Goal: Information Seeking & Learning: Find specific fact

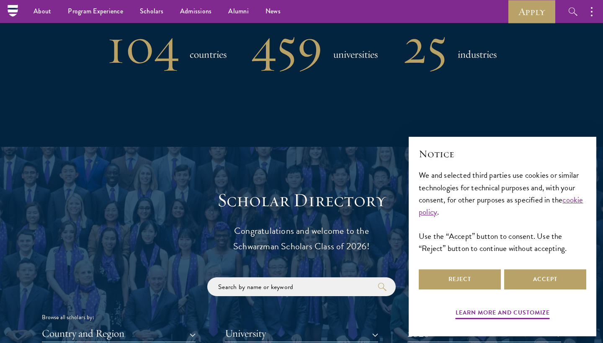
scroll to position [746, 0]
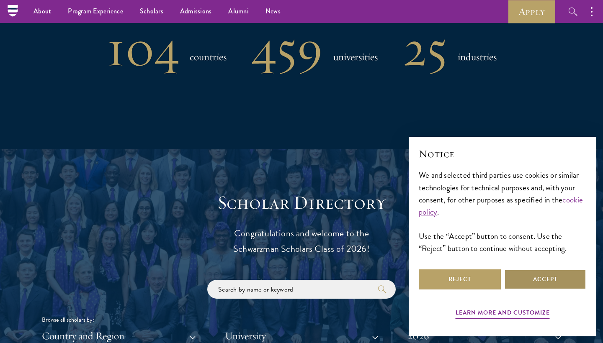
click at [545, 280] on button "Accept" at bounding box center [545, 280] width 82 height 20
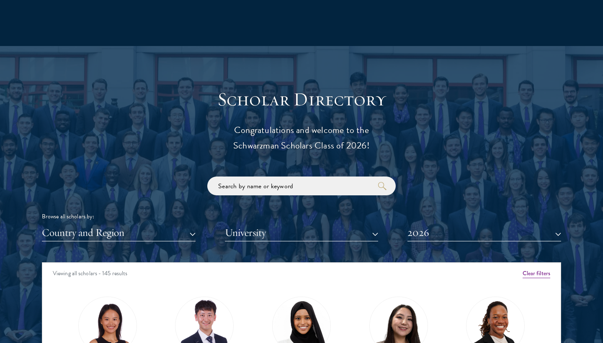
scroll to position [866, 0]
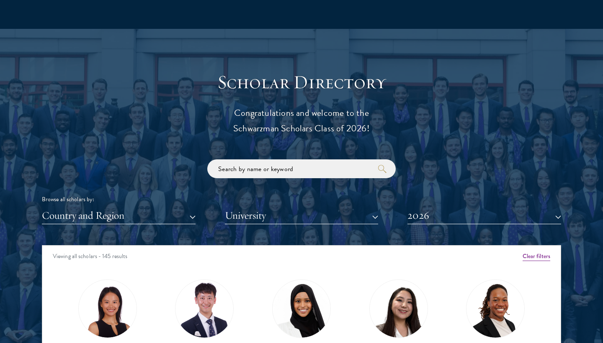
click at [177, 208] on button "Country and Region" at bounding box center [119, 215] width 154 height 17
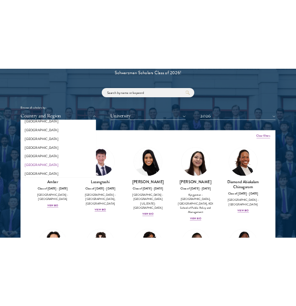
scroll to position [527, 0]
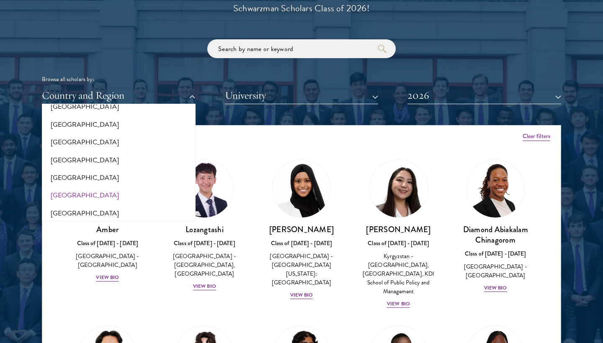
click at [67, 188] on button "[GEOGRAPHIC_DATA]" at bounding box center [118, 196] width 149 height 18
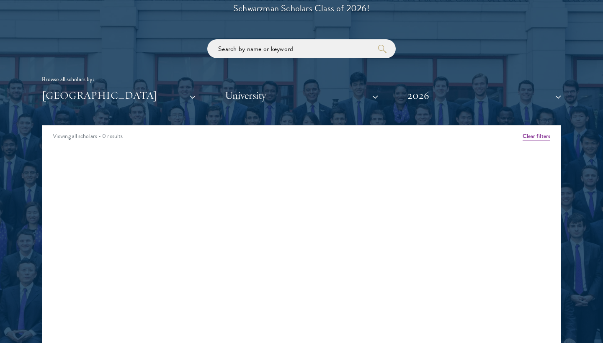
click at [116, 94] on button "[GEOGRAPHIC_DATA]" at bounding box center [119, 95] width 154 height 17
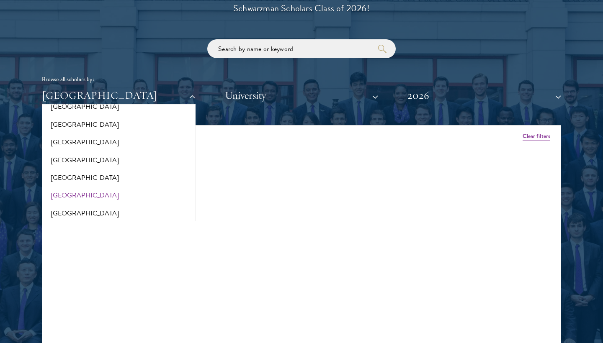
click at [456, 96] on button "2026" at bounding box center [484, 95] width 154 height 17
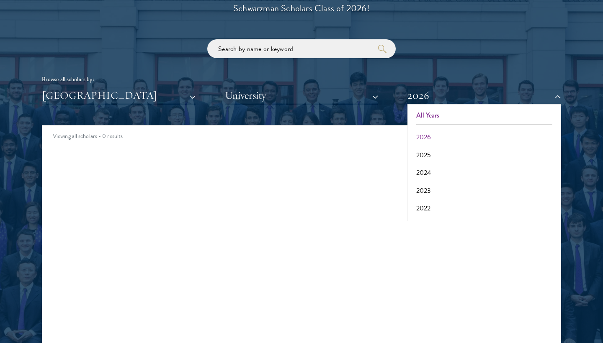
click at [442, 116] on button "All Years" at bounding box center [484, 116] width 149 height 18
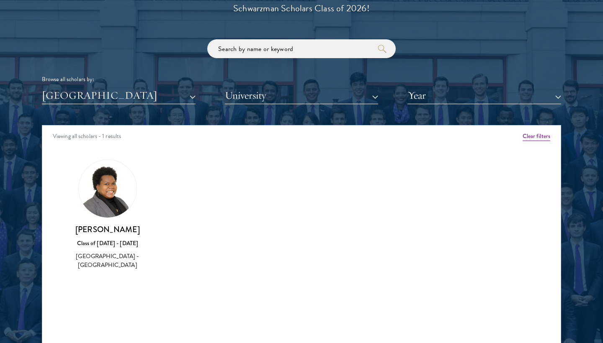
click at [139, 93] on button "[GEOGRAPHIC_DATA]" at bounding box center [119, 95] width 154 height 17
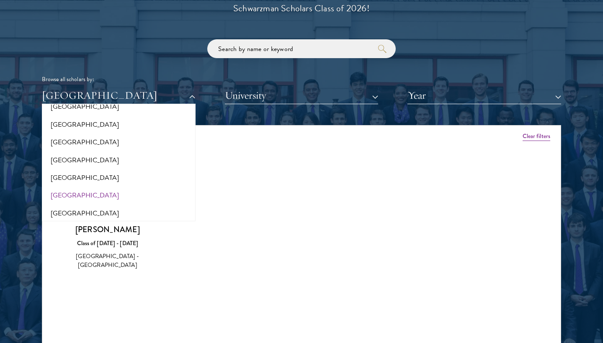
click at [321, 251] on div "Amber Class of 2025 - 2026 China - Peking University View Bio Cirenquji Class o…" at bounding box center [301, 222] width 518 height 147
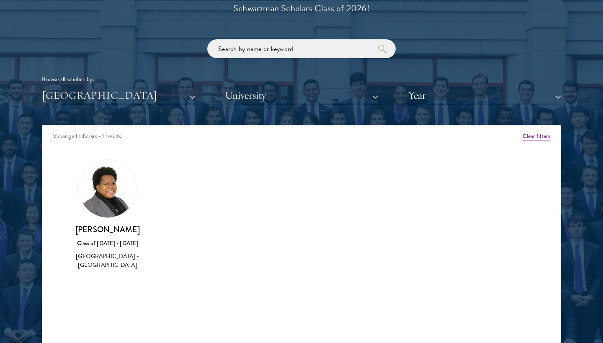
click at [107, 196] on img at bounding box center [108, 189] width 58 height 58
click at [111, 232] on h3 "[PERSON_NAME]" at bounding box center [107, 229] width 80 height 10
click at [103, 252] on div "[GEOGRAPHIC_DATA] - [GEOGRAPHIC_DATA]" at bounding box center [107, 261] width 80 height 18
click at [71, 256] on div "[GEOGRAPHIC_DATA] - [GEOGRAPHIC_DATA]" at bounding box center [107, 261] width 80 height 18
click at [99, 202] on img at bounding box center [108, 189] width 58 height 58
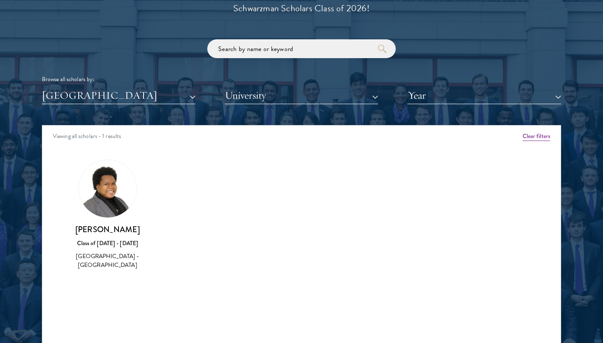
click at [96, 230] on h3 "[PERSON_NAME]" at bounding box center [107, 229] width 80 height 10
click at [96, 239] on div "Class of [DATE] - [DATE]" at bounding box center [107, 243] width 80 height 9
click at [108, 142] on div "Viewing all scholars - 1 results" at bounding box center [301, 137] width 518 height 23
click at [103, 183] on img at bounding box center [108, 189] width 58 height 58
drag, startPoint x: 78, startPoint y: 230, endPoint x: 150, endPoint y: 230, distance: 71.6
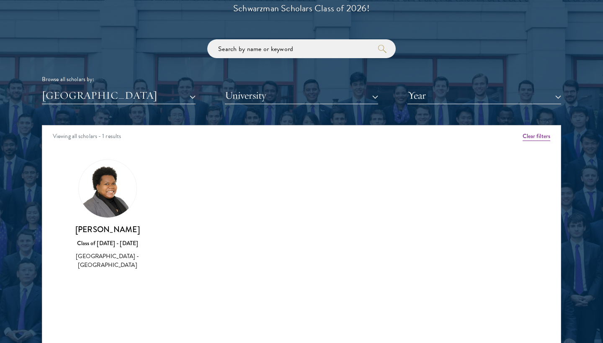
click at [150, 230] on div "Geraldy Francois Class of 2020 - 2021 Haiti - Manchester University" at bounding box center [107, 215] width 97 height 128
copy h3 "[PERSON_NAME]"
click at [107, 252] on div "[GEOGRAPHIC_DATA] - [GEOGRAPHIC_DATA]" at bounding box center [107, 261] width 80 height 18
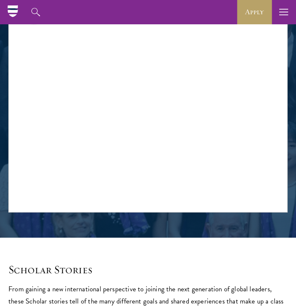
scroll to position [664, 0]
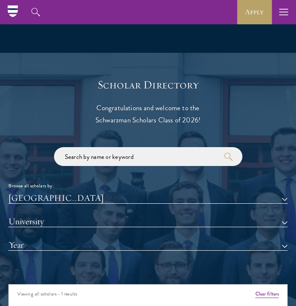
click at [81, 0] on div "About Overview Leadership Donors Program Experience Overview Curriculum Student…" at bounding box center [148, 12] width 296 height 24
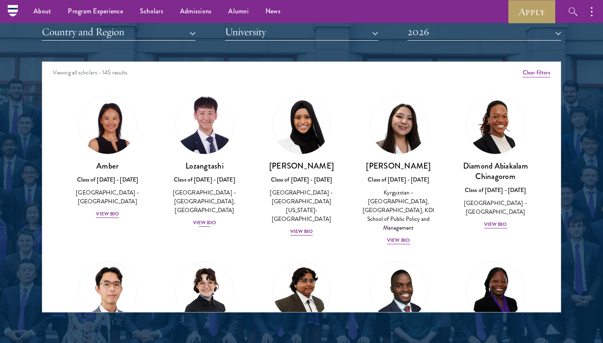
scroll to position [1040, 0]
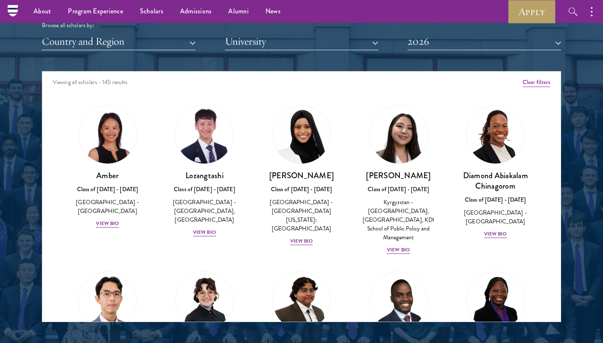
click at [294, 41] on button "University" at bounding box center [302, 41] width 154 height 17
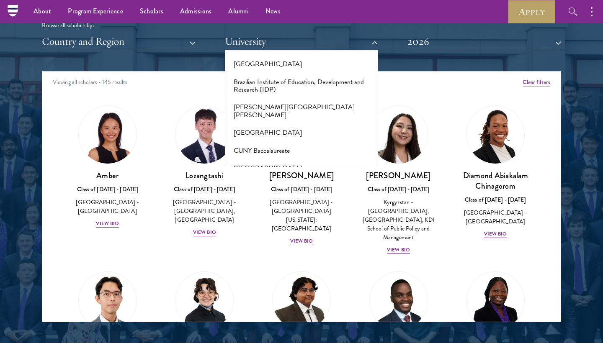
scroll to position [738, 0]
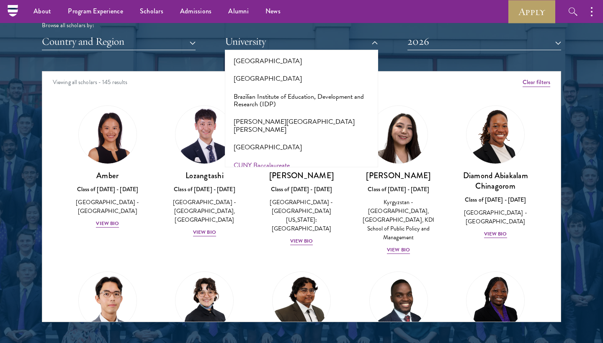
click at [258, 157] on button "CUNY Baccalaureate" at bounding box center [301, 166] width 149 height 18
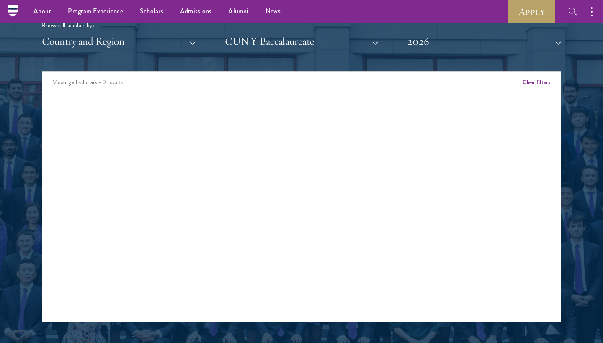
click at [337, 33] on button "CUNY Baccalaureate" at bounding box center [302, 41] width 154 height 17
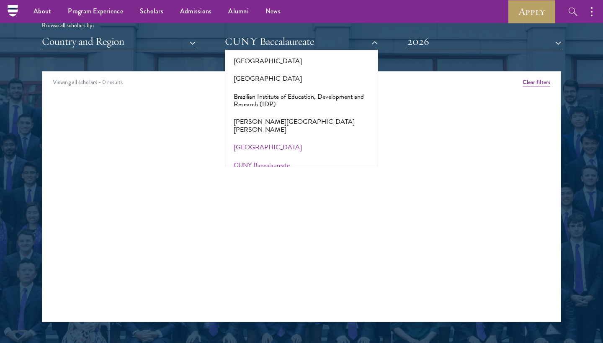
click at [261, 139] on button "[GEOGRAPHIC_DATA]" at bounding box center [301, 148] width 149 height 18
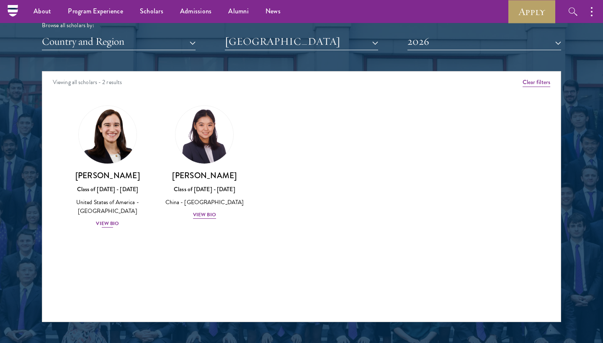
click at [106, 220] on div "View Bio" at bounding box center [107, 224] width 23 height 8
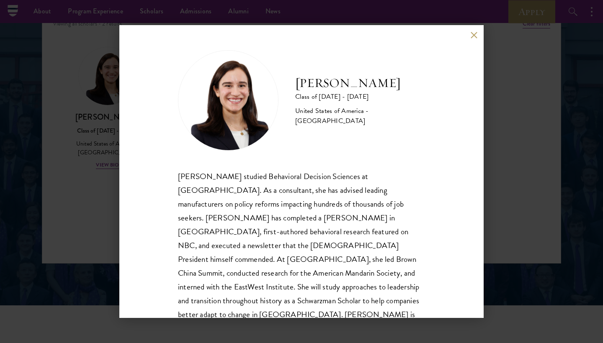
scroll to position [1089, 0]
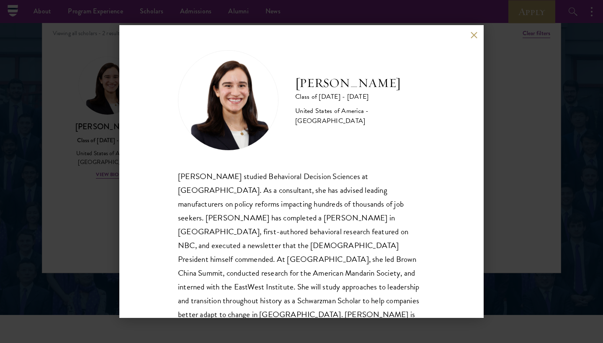
click at [473, 37] on button at bounding box center [473, 34] width 7 height 7
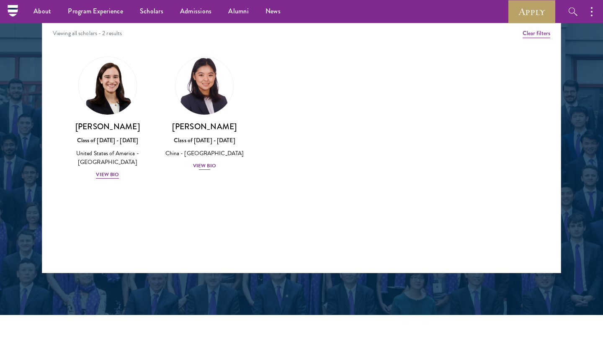
click at [211, 163] on div "View Bio" at bounding box center [204, 166] width 23 height 8
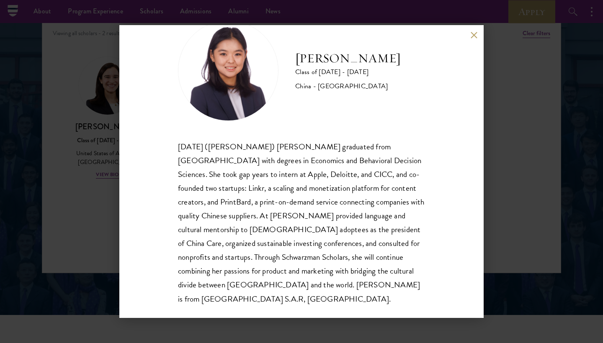
scroll to position [28, 0]
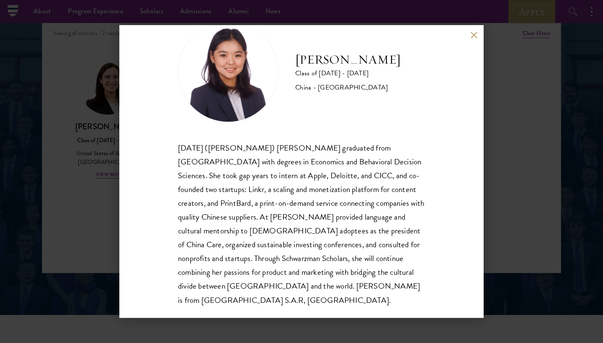
click at [471, 31] on div "[PERSON_NAME] Class of [DATE] - [DATE] [GEOGRAPHIC_DATA] - [GEOGRAPHIC_DATA] [D…" at bounding box center [301, 171] width 364 height 293
click at [473, 36] on button at bounding box center [473, 34] width 7 height 7
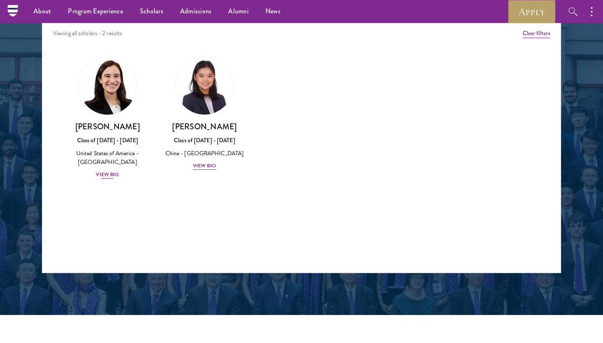
click at [107, 175] on div "View Bio" at bounding box center [107, 175] width 23 height 8
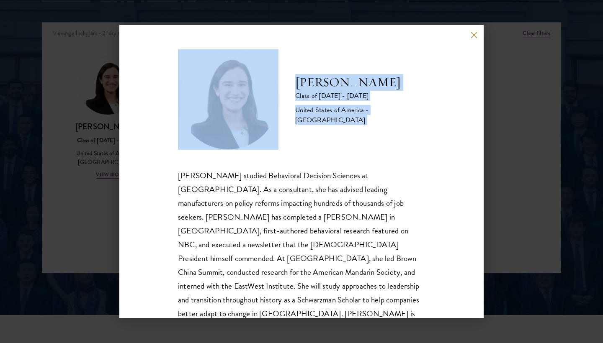
scroll to position [1090, 0]
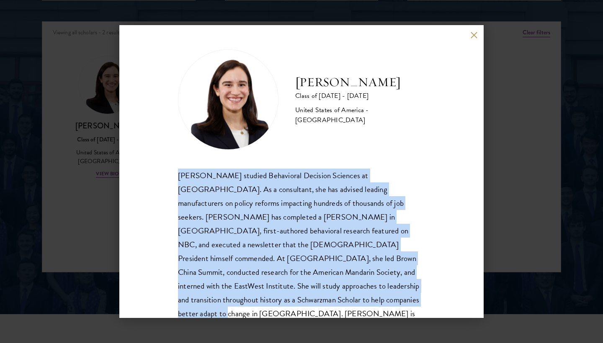
drag, startPoint x: 178, startPoint y: 182, endPoint x: 424, endPoint y: 297, distance: 271.0
click at [424, 297] on div "[PERSON_NAME] Class of [DATE] - [DATE] [GEOGRAPHIC_DATA] - [GEOGRAPHIC_DATA] [P…" at bounding box center [301, 171] width 364 height 293
copy div "[PERSON_NAME] studied Behavioral Decision Sciences at [GEOGRAPHIC_DATA]. As a c…"
click at [470, 35] on button at bounding box center [473, 34] width 7 height 7
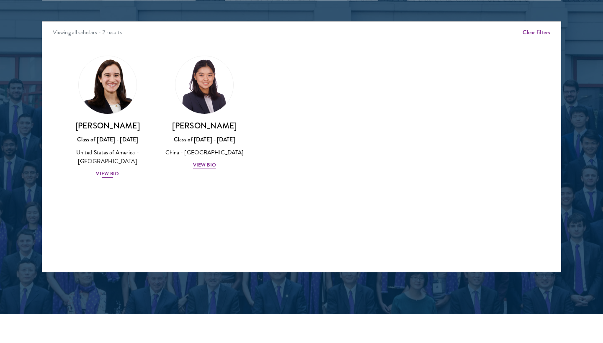
click at [112, 171] on div "View Bio" at bounding box center [107, 174] width 23 height 8
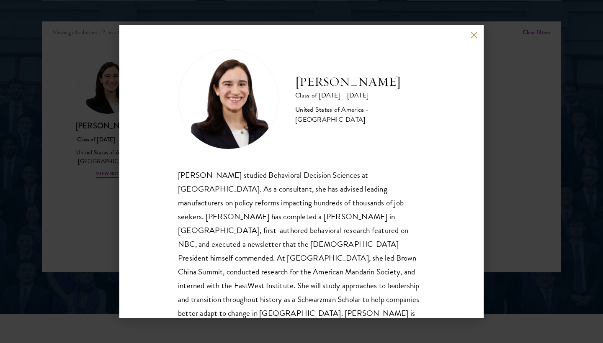
scroll to position [1, 0]
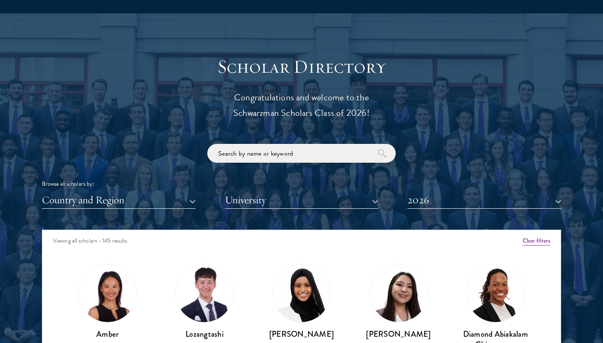
scroll to position [962, 0]
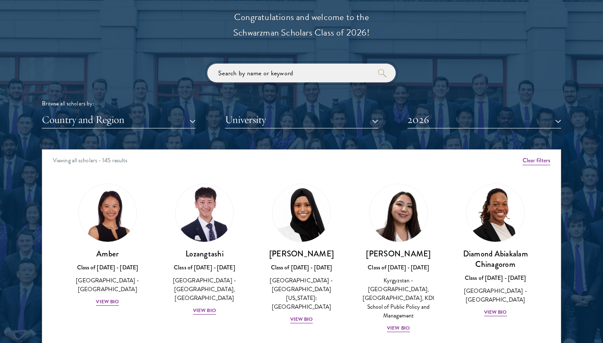
click at [288, 67] on input "search" at bounding box center [301, 73] width 188 height 19
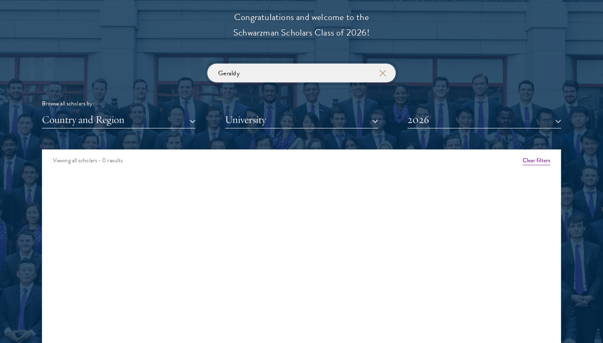
type input "Geraldy"
click at [463, 122] on button "2026" at bounding box center [484, 119] width 154 height 17
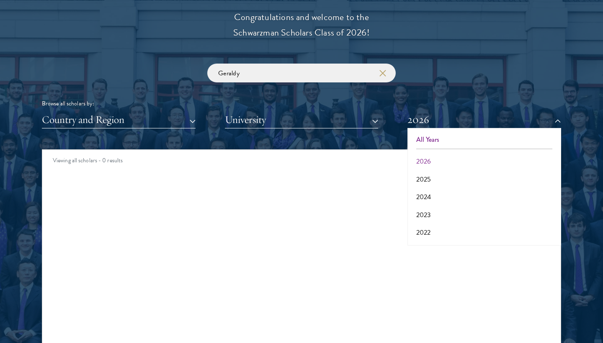
click at [462, 134] on button "All Years" at bounding box center [484, 140] width 149 height 18
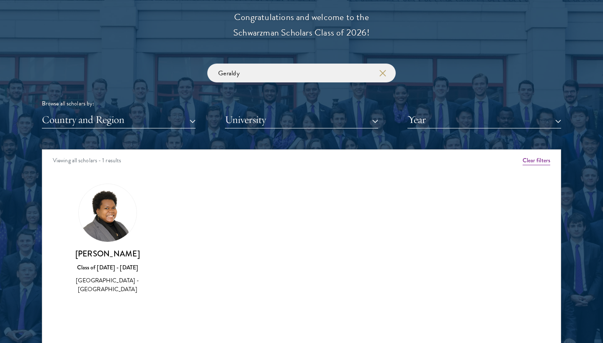
click at [107, 279] on div "[GEOGRAPHIC_DATA] - [GEOGRAPHIC_DATA]" at bounding box center [107, 285] width 80 height 18
click at [107, 263] on div "Class of [DATE] - [DATE]" at bounding box center [107, 267] width 80 height 9
click at [105, 256] on h3 "[PERSON_NAME]" at bounding box center [107, 254] width 80 height 10
click at [93, 243] on div "Geraldy Francois Class of 2020 - 2021 Haiti - Manchester University" at bounding box center [107, 239] width 80 height 111
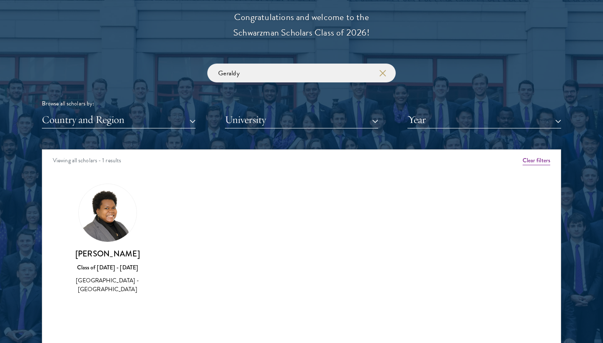
click at [100, 212] on img at bounding box center [108, 213] width 58 height 58
